Goal: Task Accomplishment & Management: Manage account settings

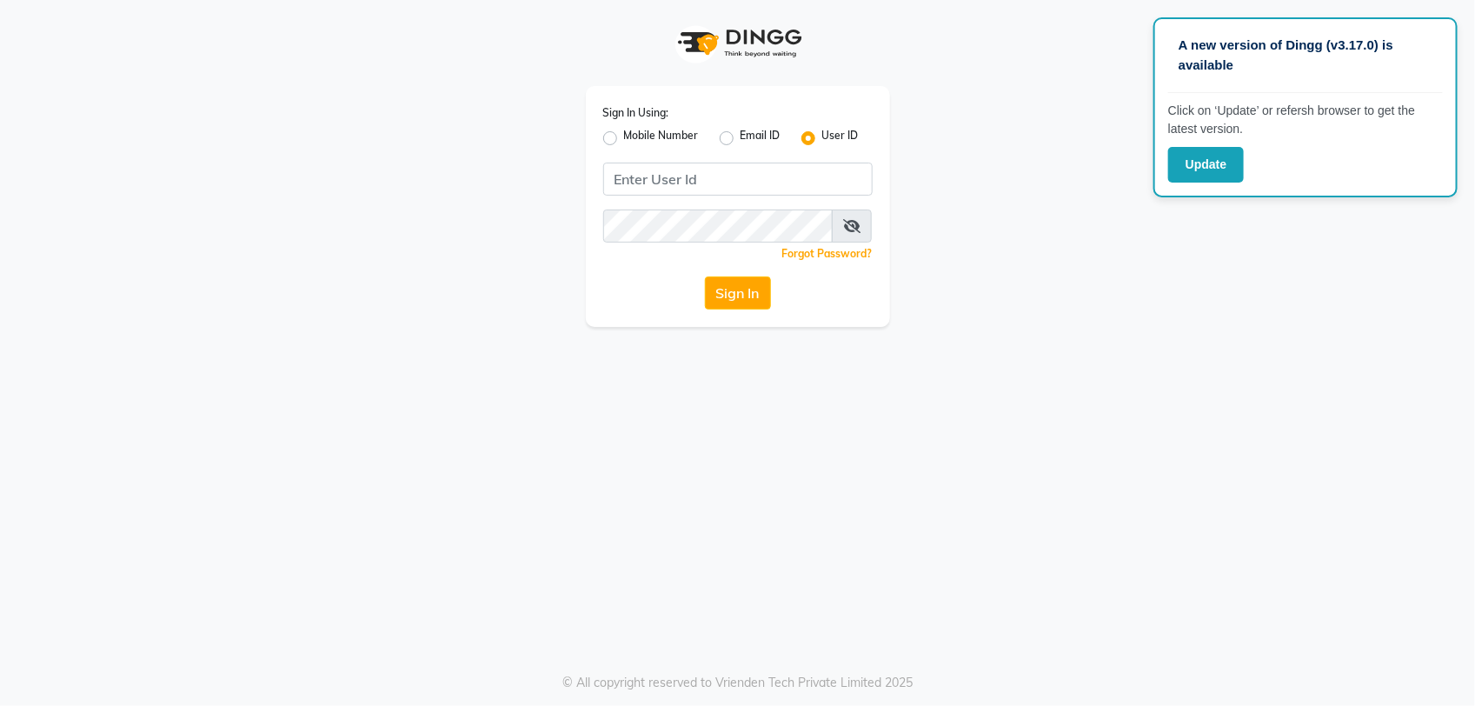
click at [624, 136] on label "Mobile Number" at bounding box center [661, 138] width 75 height 21
click at [624, 136] on input "Mobile Number" at bounding box center [629, 133] width 11 height 11
radio input "true"
radio input "false"
click at [624, 180] on div at bounding box center [633, 178] width 57 height 18
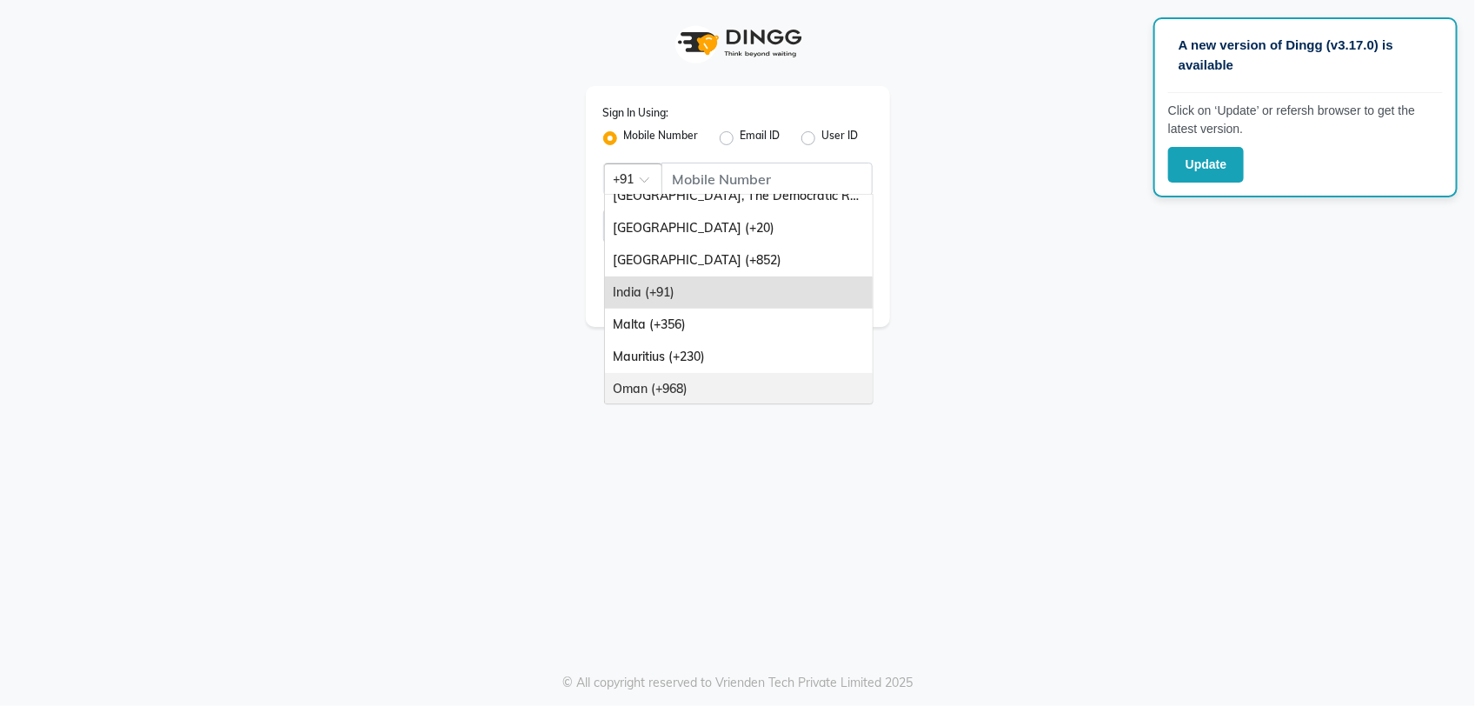
scroll to position [217, 0]
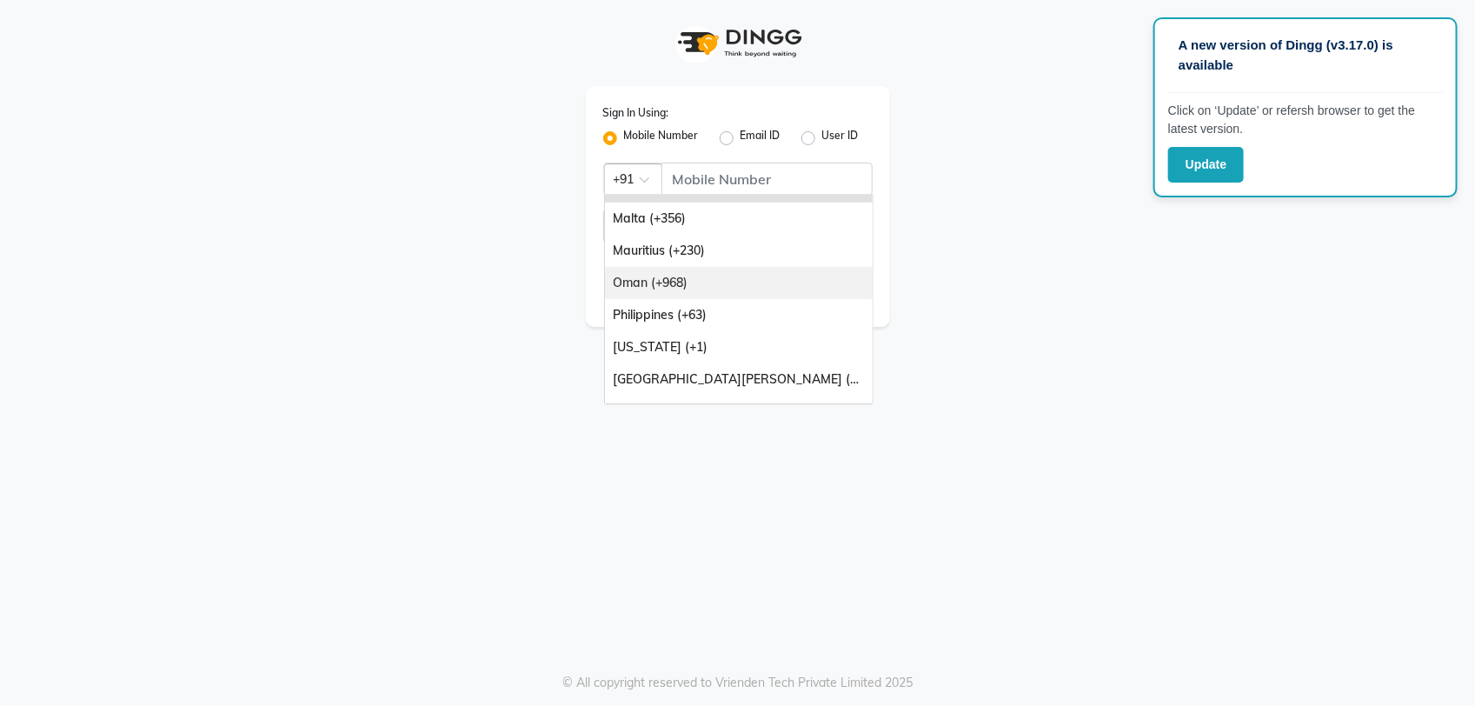
click at [701, 296] on div "Oman (+968)" at bounding box center [739, 283] width 268 height 32
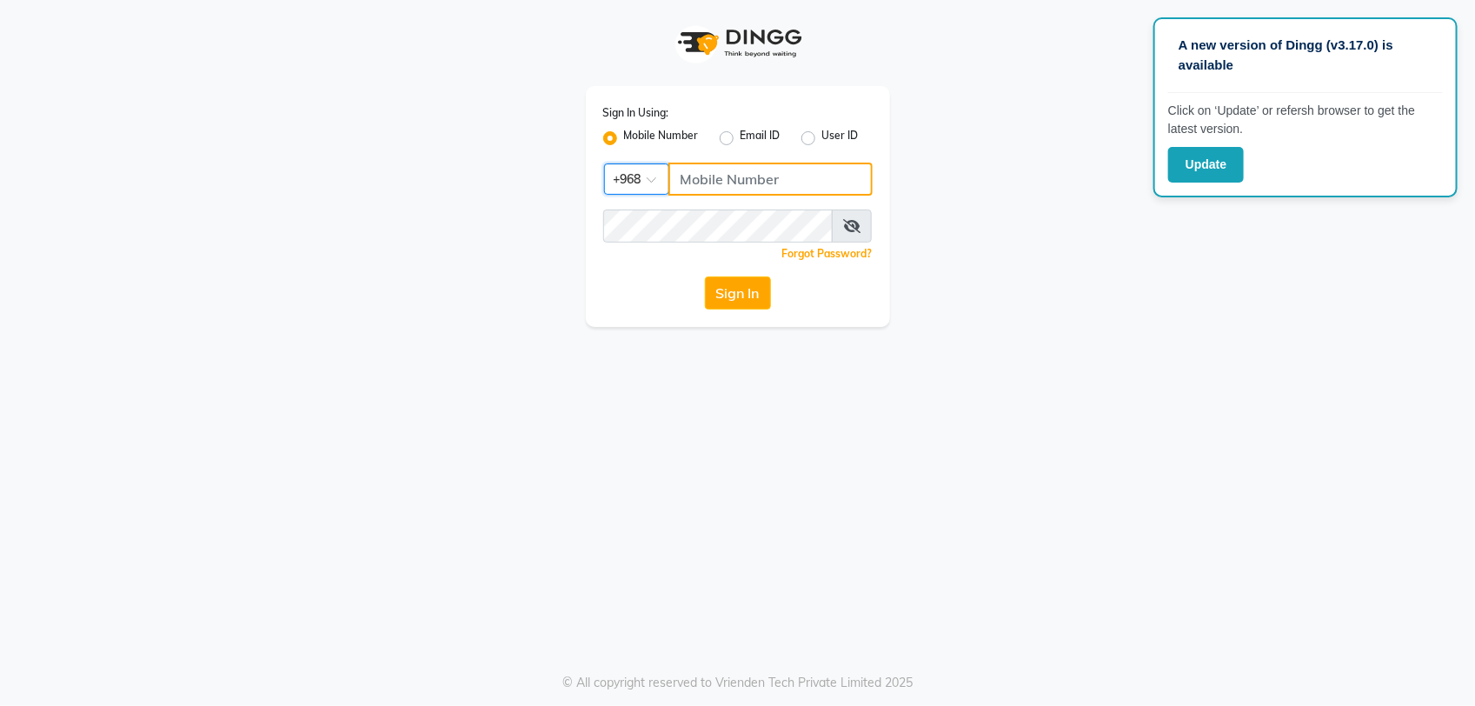
click at [722, 187] on input "Username" at bounding box center [770, 179] width 204 height 33
type input "99882918"
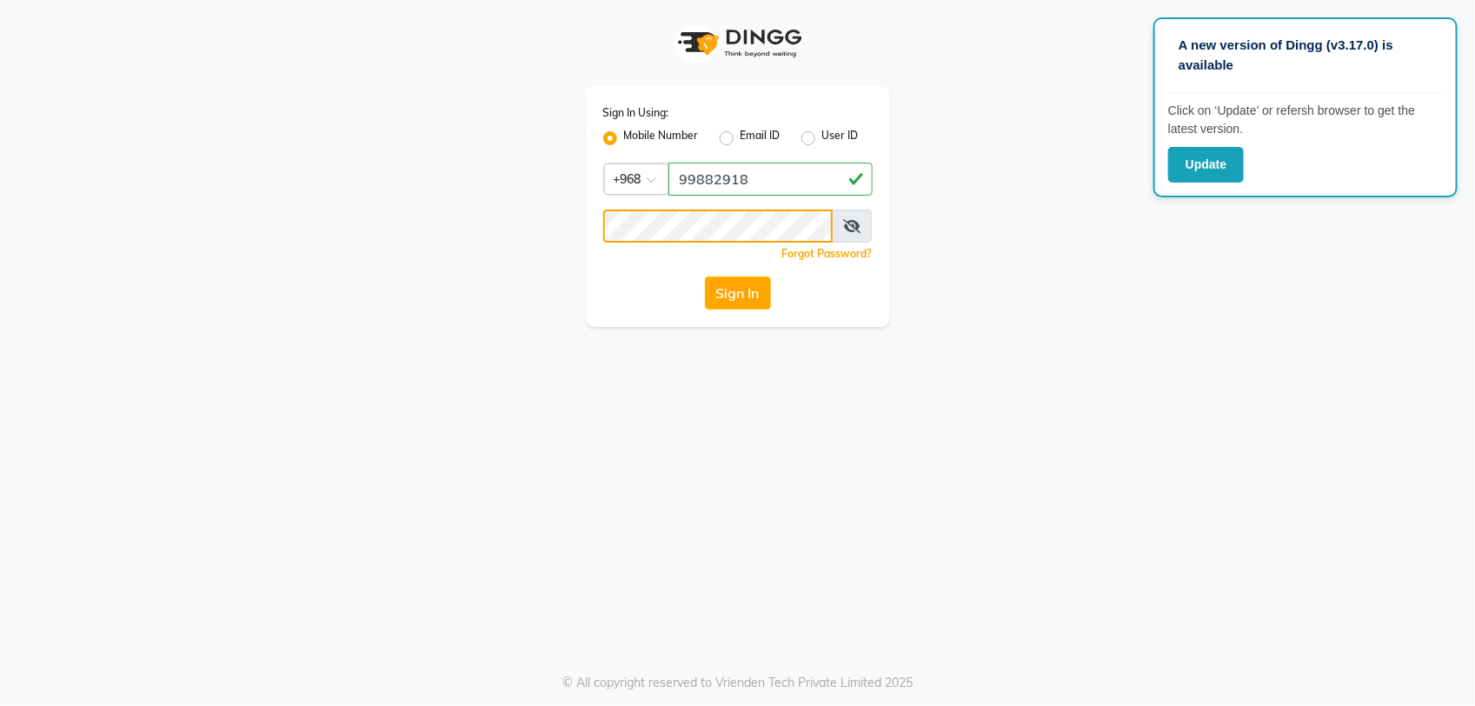
click at [705, 276] on button "Sign In" at bounding box center [738, 292] width 66 height 33
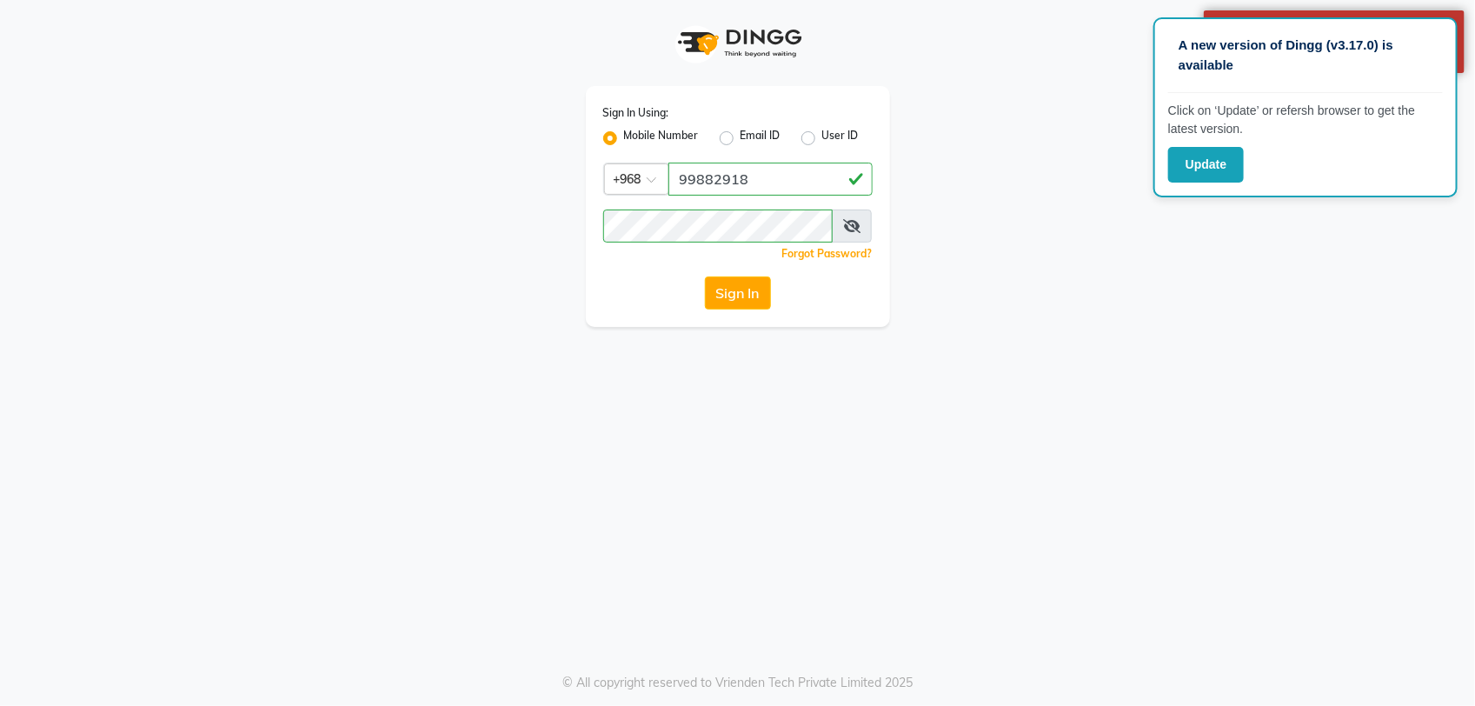
click at [852, 219] on icon at bounding box center [851, 226] width 17 height 14
click at [731, 291] on button "Sign In" at bounding box center [738, 292] width 66 height 33
